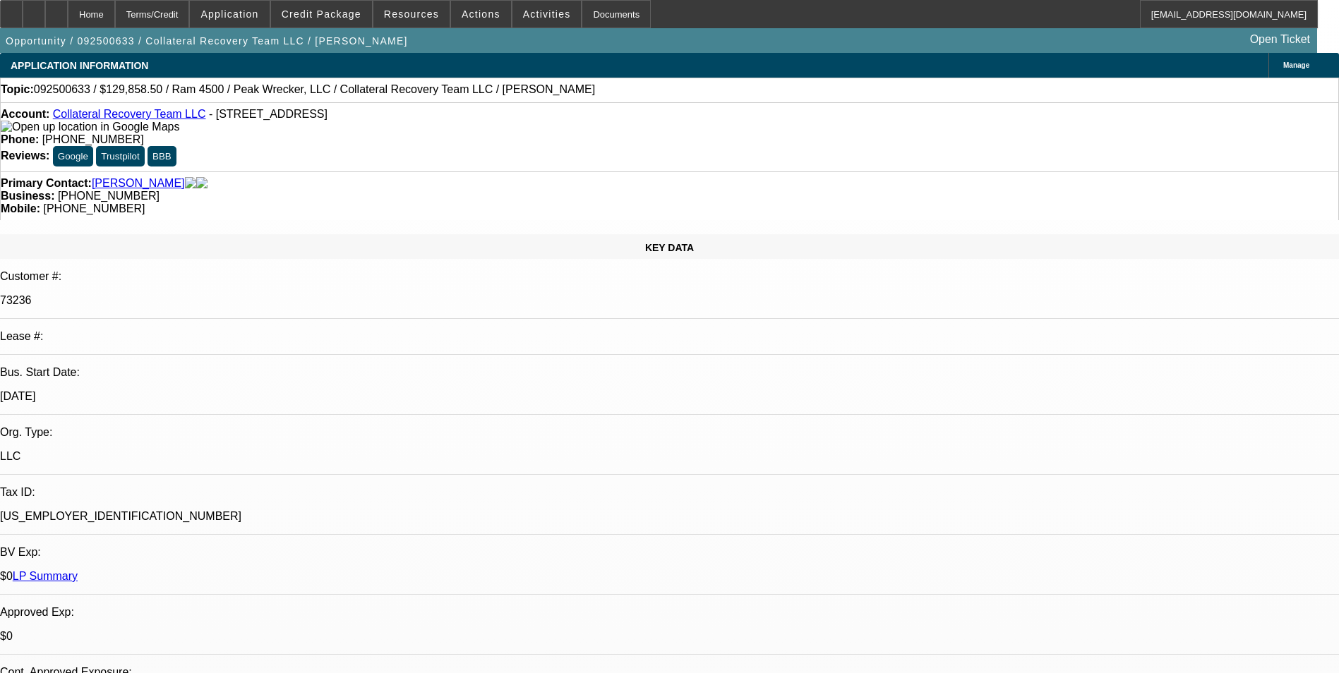
select select "0"
select select "2"
select select "0.1"
select select "1"
select select "2"
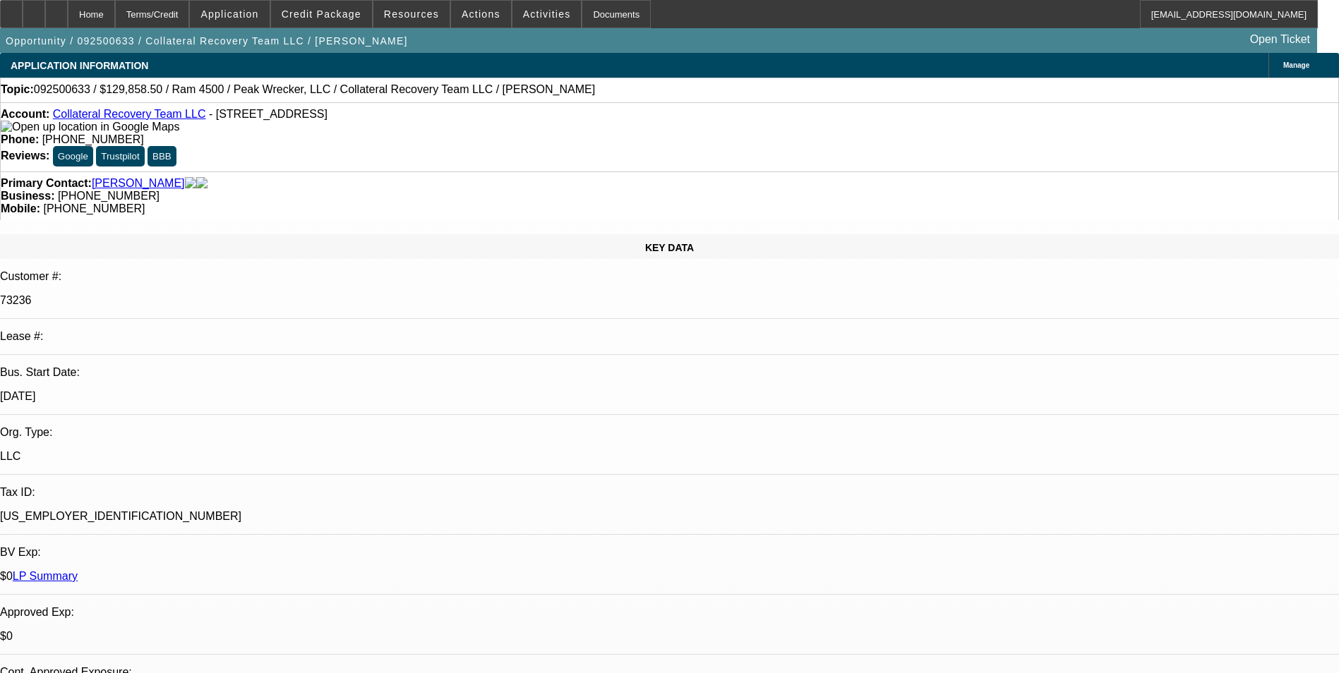
select select "4"
radio input "true"
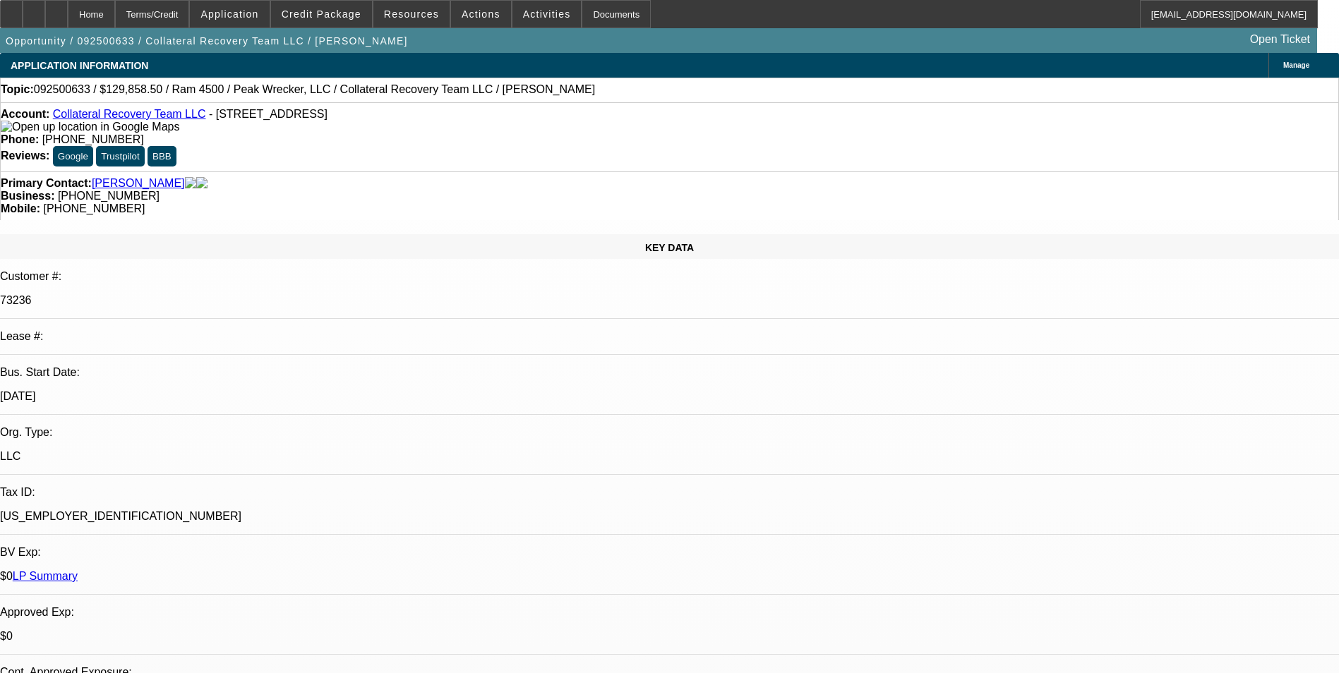
drag, startPoint x: 993, startPoint y: 264, endPoint x: 903, endPoint y: 244, distance: 92.0
type textarea "01-FINPAC PORT SALE/02- ONE-HANMI/ PAYMENT HISTORY WITH BFC- GOOD-ON-TIME"
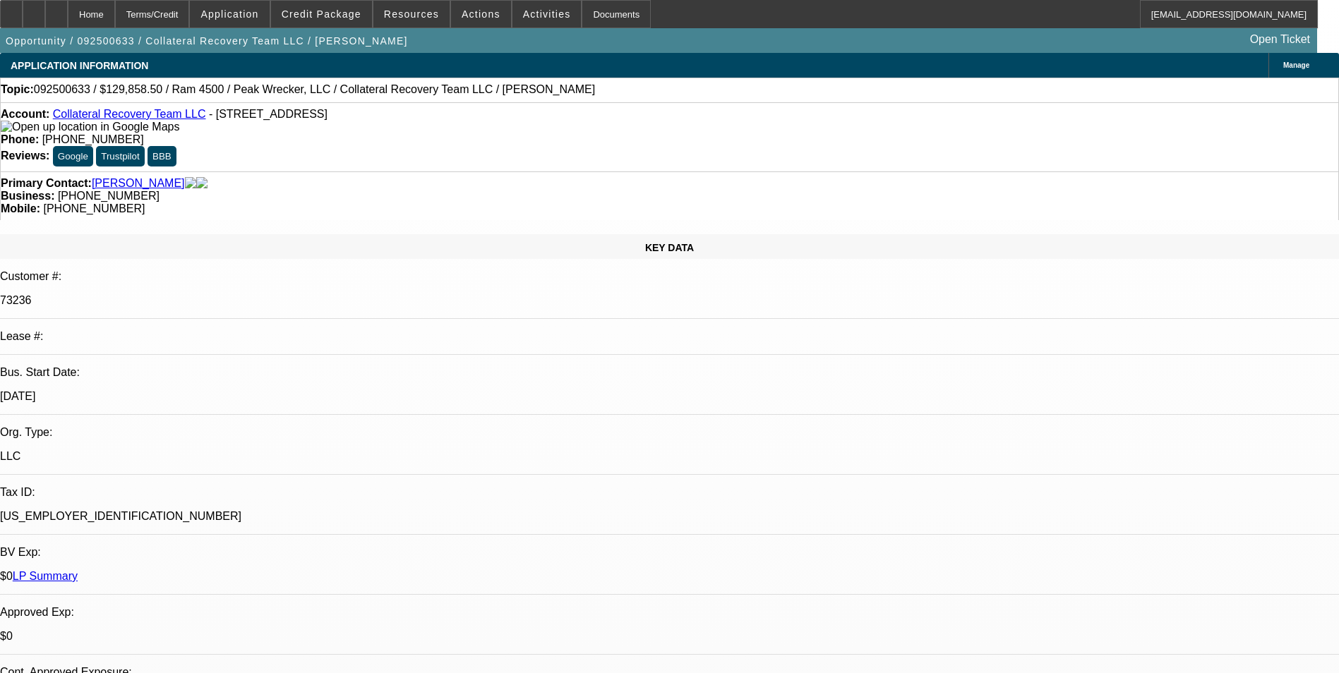
radio input "true"
select select "0"
select select "2"
select select "0"
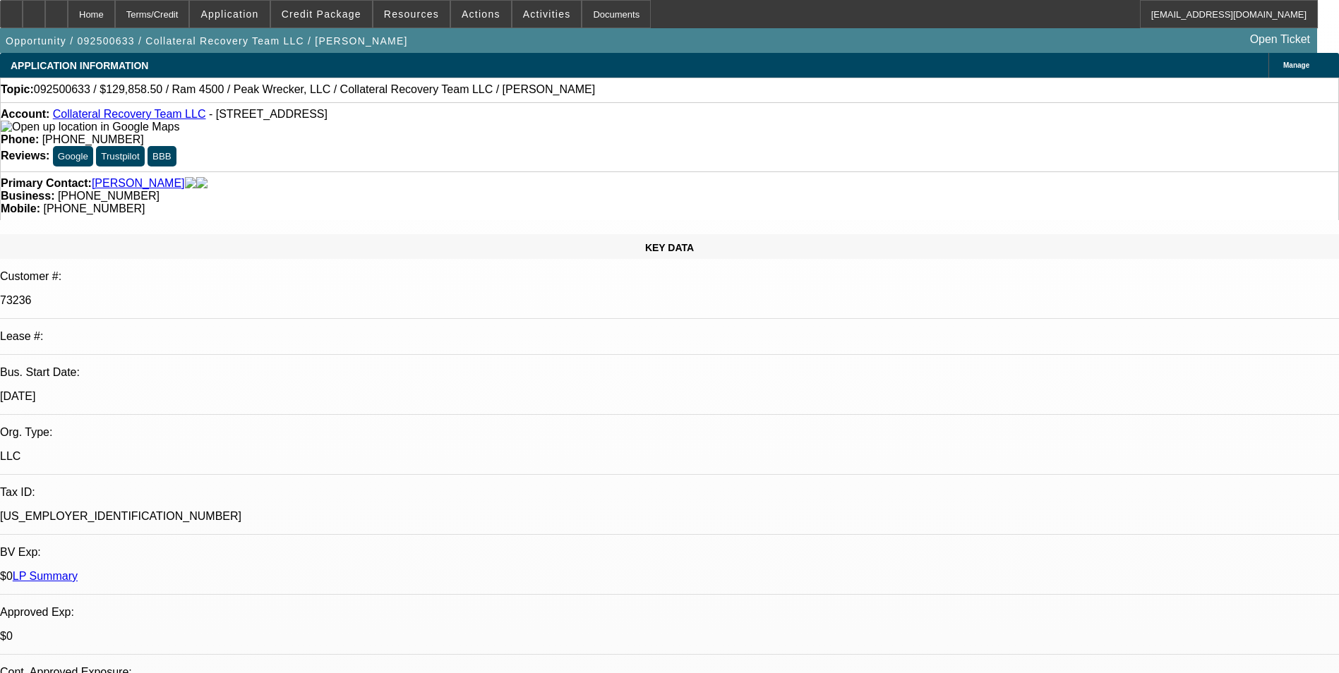
select select "2"
select select "0.1"
select select "1"
select select "2"
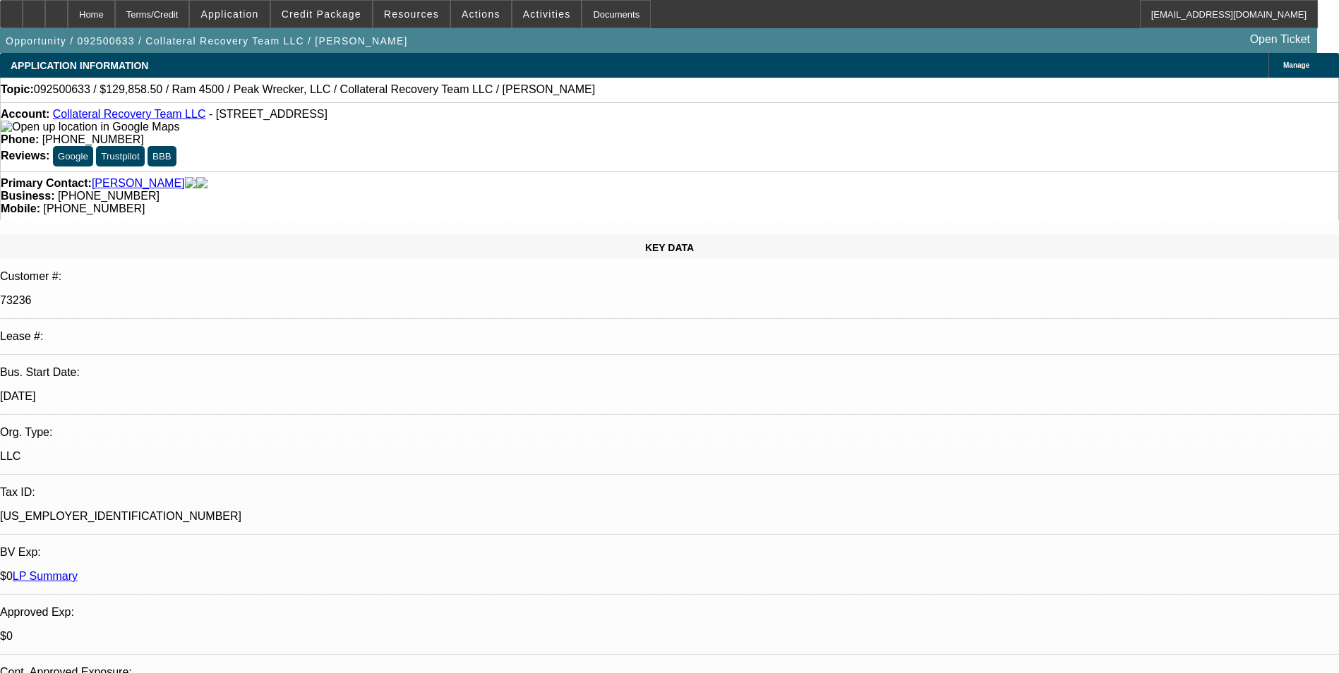
select select "6"
select select "2"
select select "4"
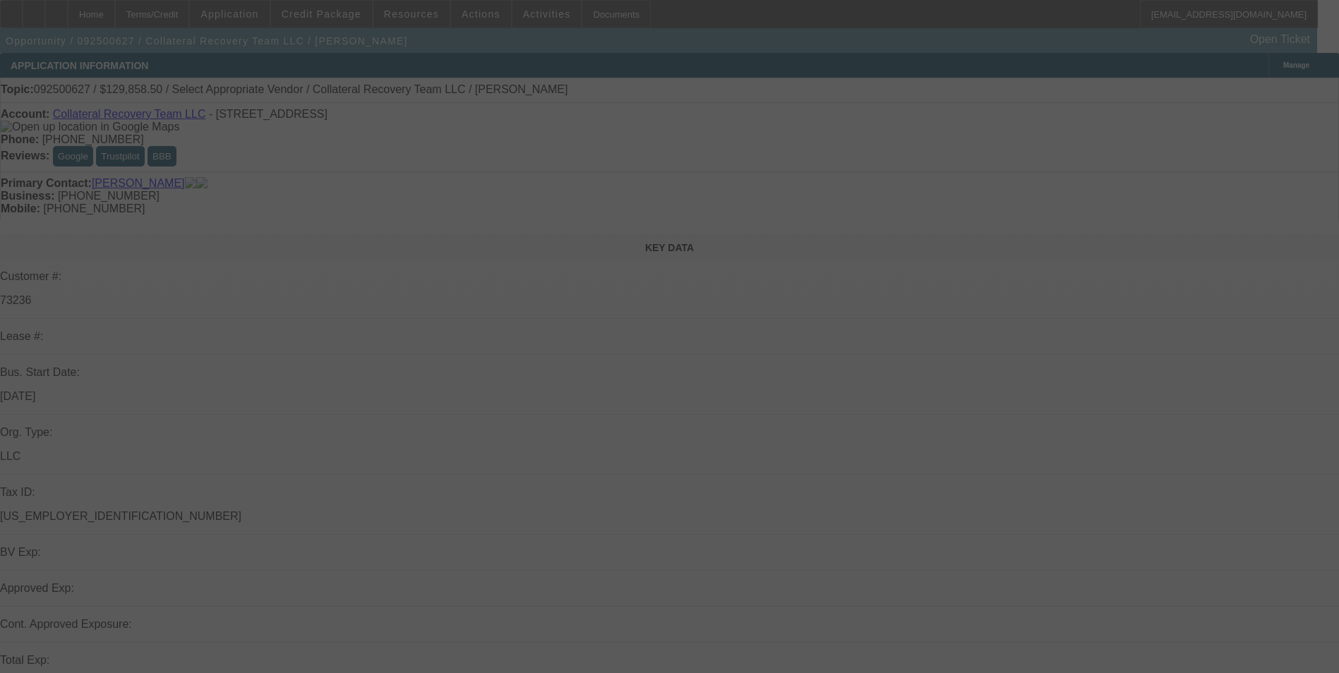
select select "0"
select select "2"
select select "0.1"
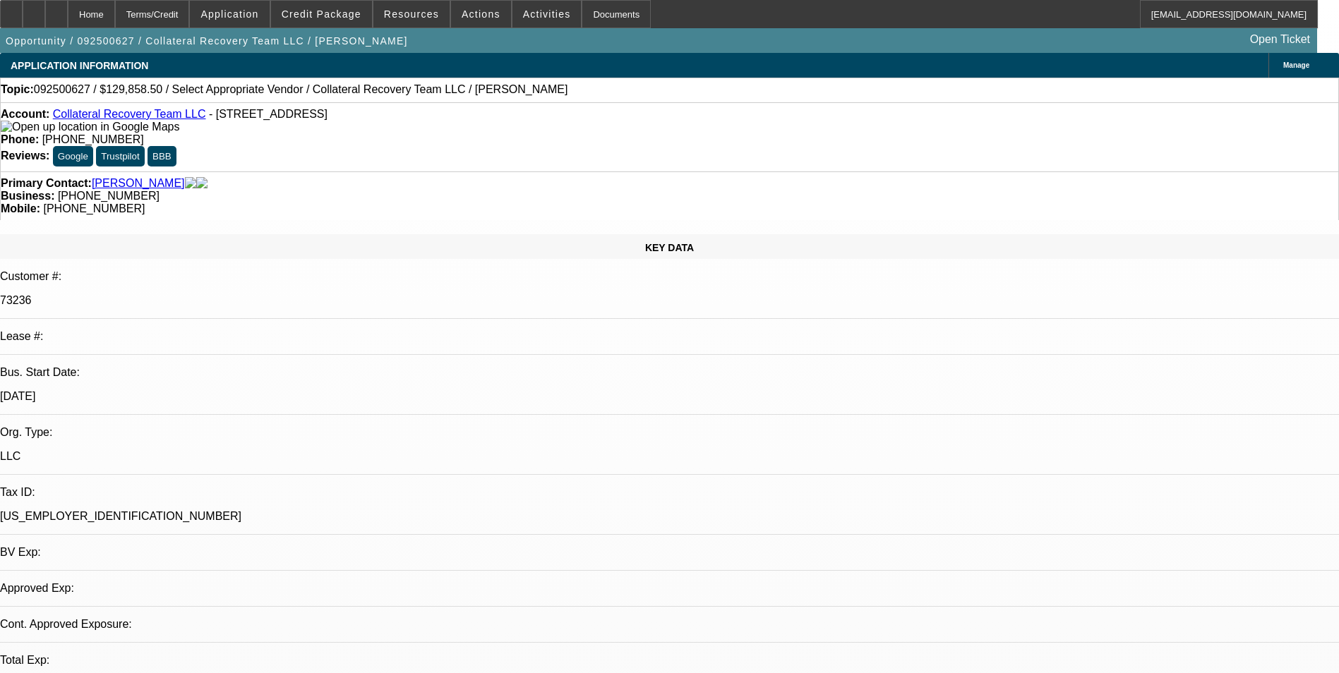
select select "1"
select select "2"
select select "4"
radio input "true"
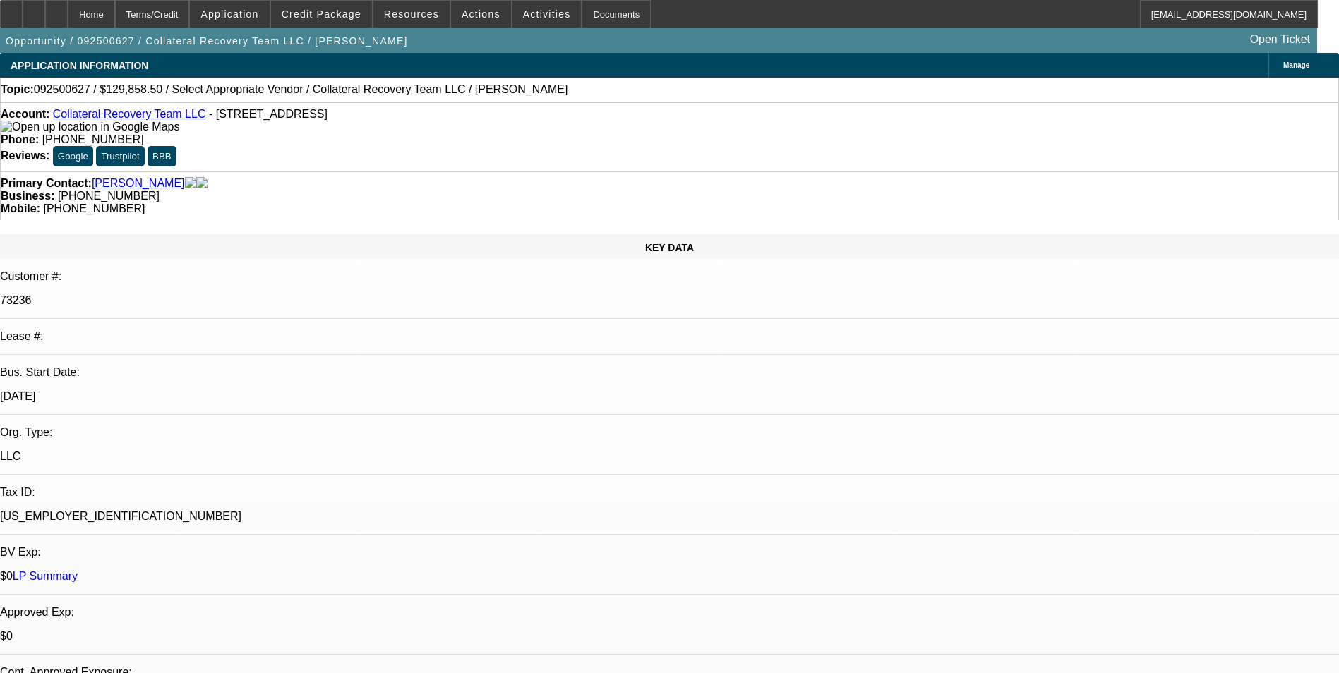
paste textarea "01-FINPAC PORT SALE/02- ONE-HANMI/ PAYMENT HISTORY WITH BFC- GOOD-ON-TIME"
type textarea "01-FINPAC PORT SALE/02- ONE-HANMI/ PAYMENT HISTORY WITH BFC- GOOD-ON-TIME"
radio input "true"
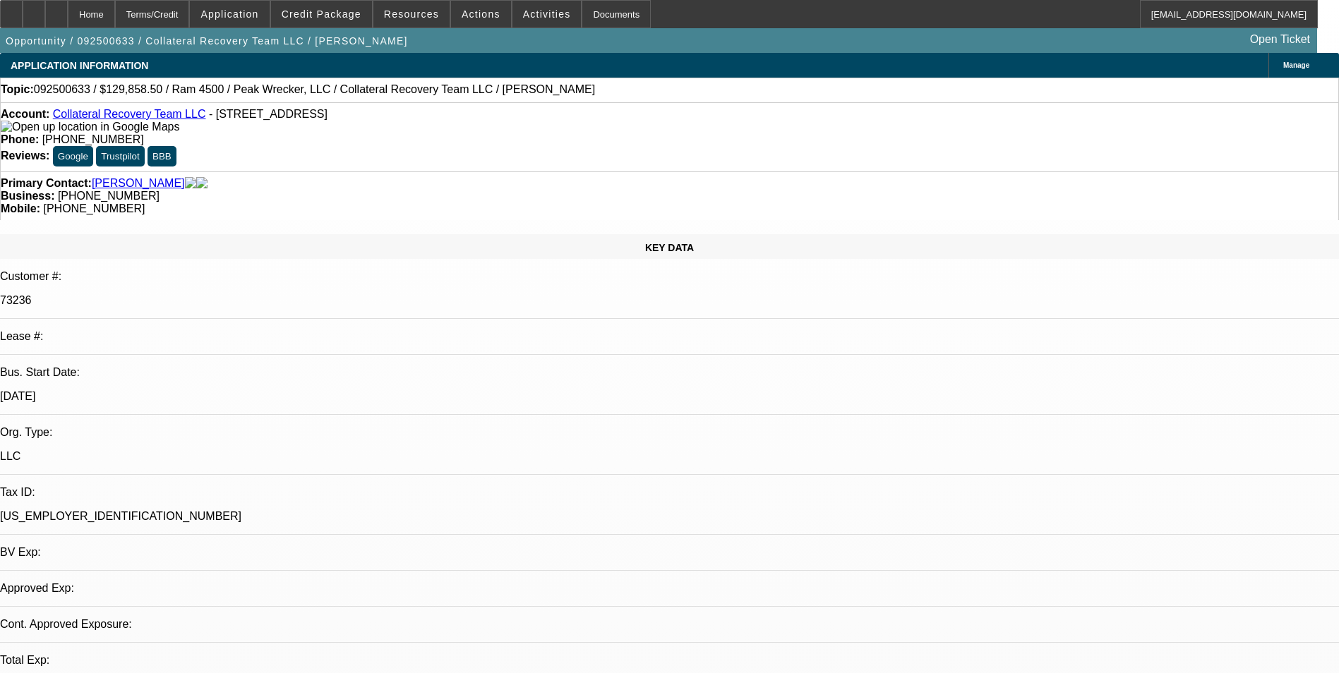
select select "0"
select select "2"
select select "0"
select select "2"
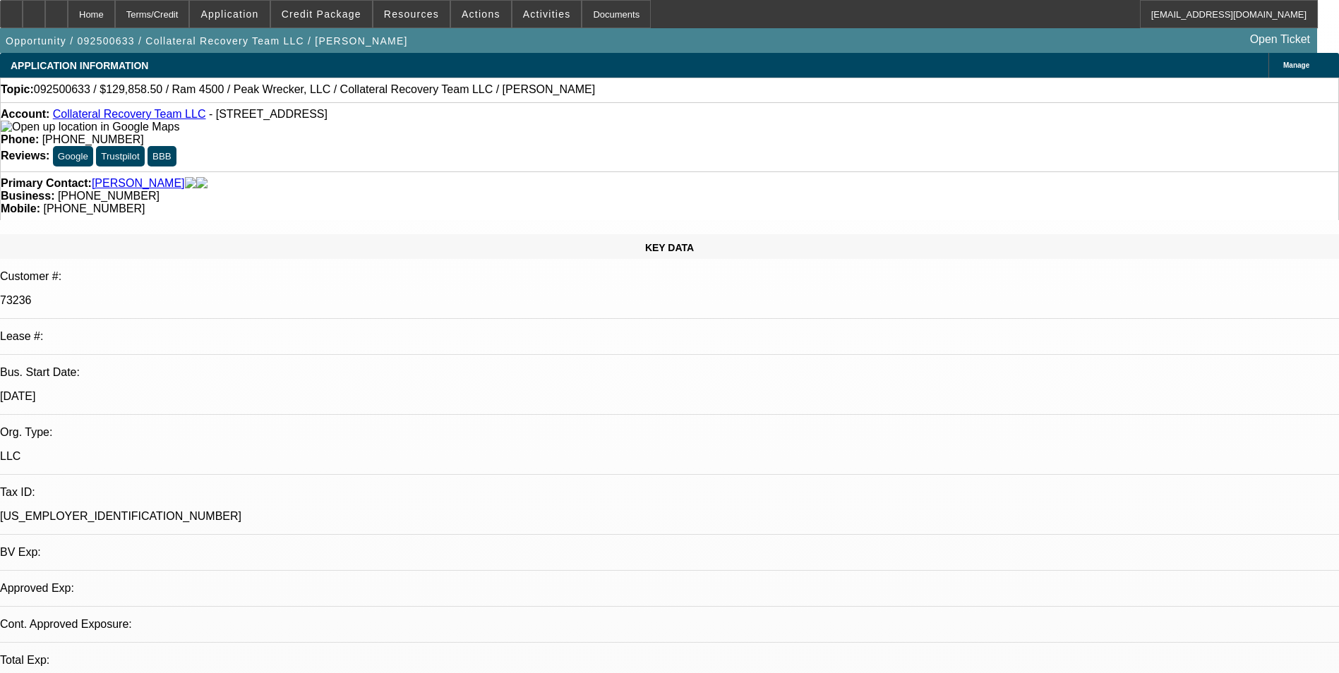
select select "0.1"
select select "1"
select select "2"
select select "6"
select select "1"
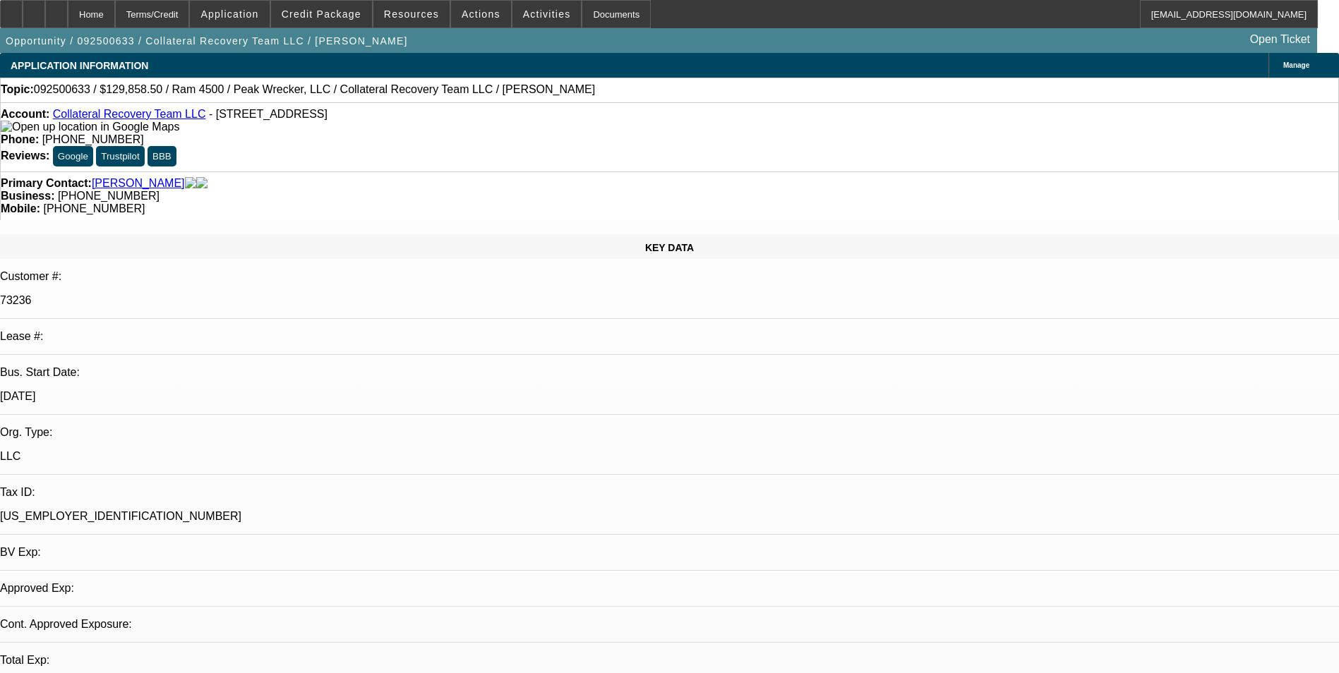
select select "2"
select select "4"
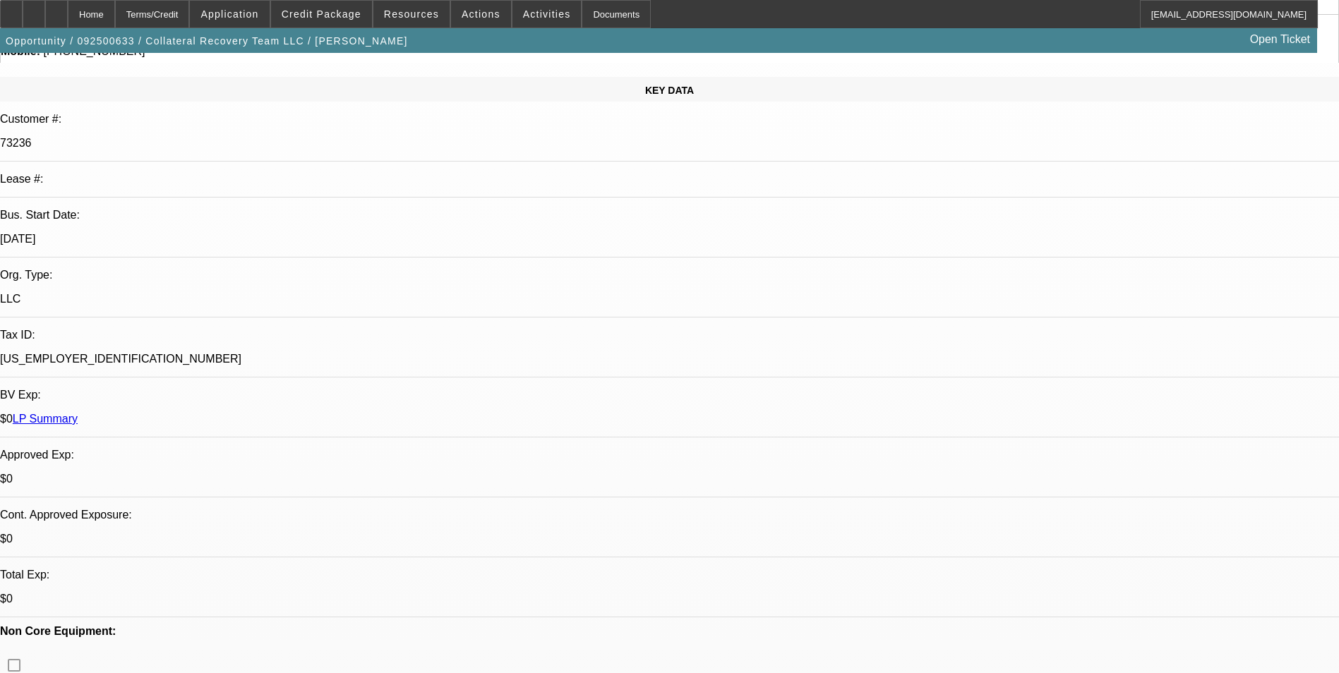
scroll to position [424, 0]
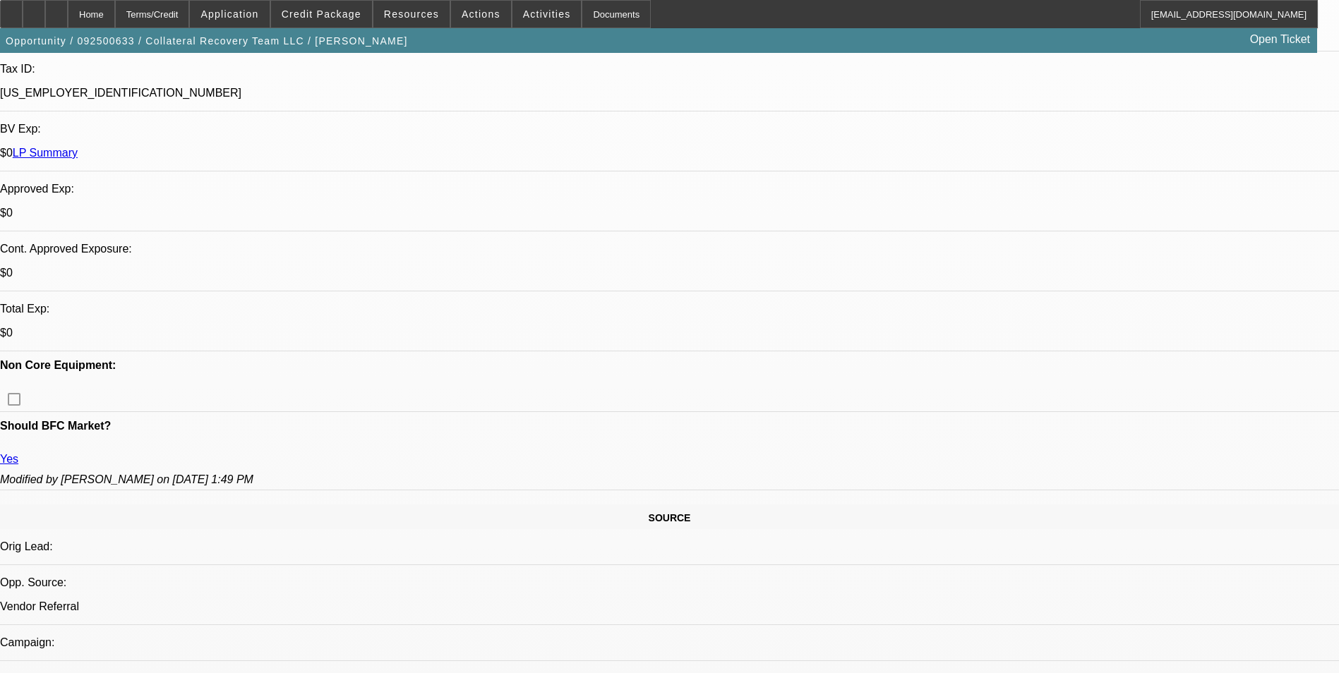
drag, startPoint x: 631, startPoint y: 541, endPoint x: 253, endPoint y: 534, distance: 377.7
drag, startPoint x: 253, startPoint y: 534, endPoint x: 270, endPoint y: 540, distance: 18.1
copy div "01-FINPAC PORT SALE/02- ONE-HANMI/ PAYMENT HISTORY WITH BFC- GOOD-ON-TIME"
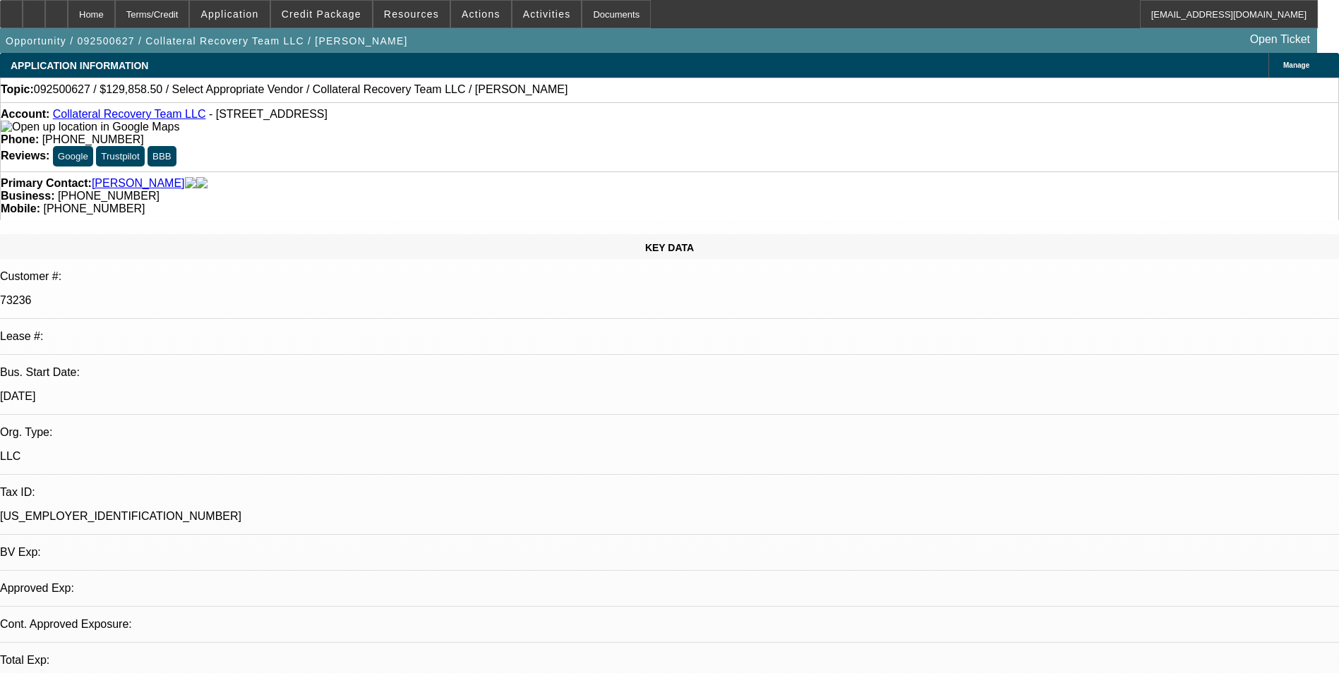
select select "0"
select select "2"
select select "0.1"
select select "1"
select select "2"
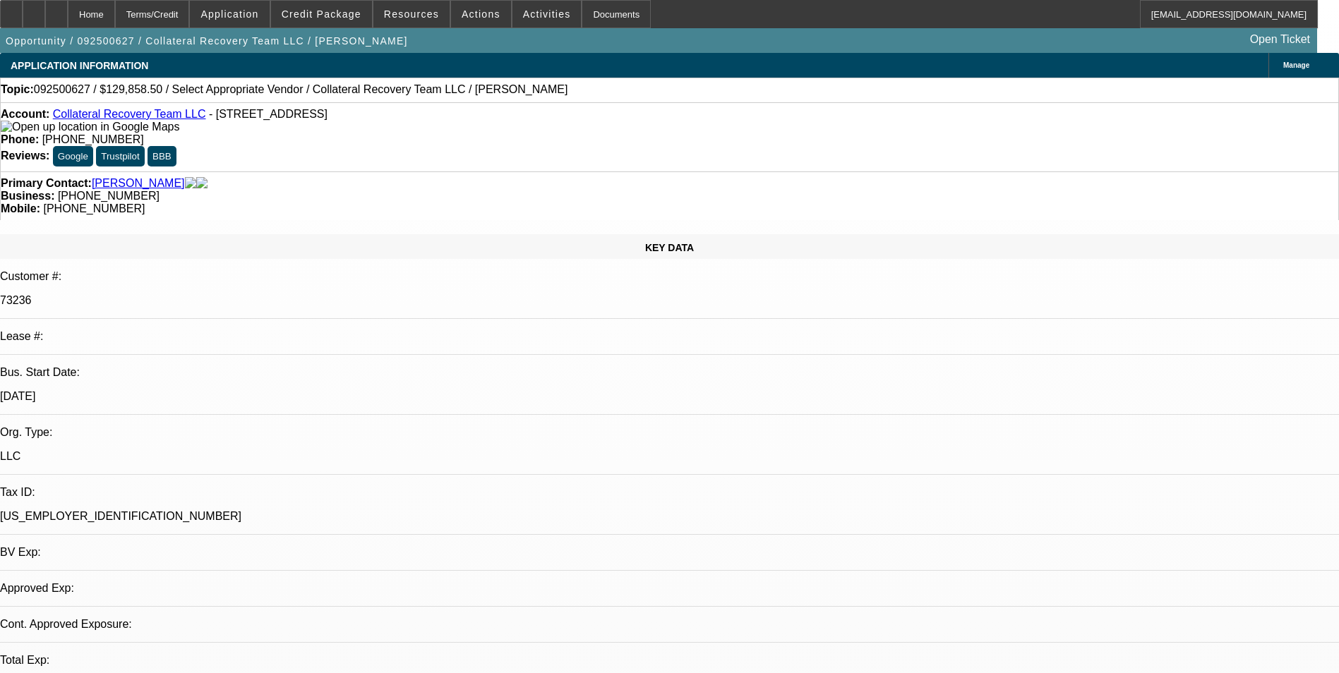
select select "4"
